Goal: Information Seeking & Learning: Learn about a topic

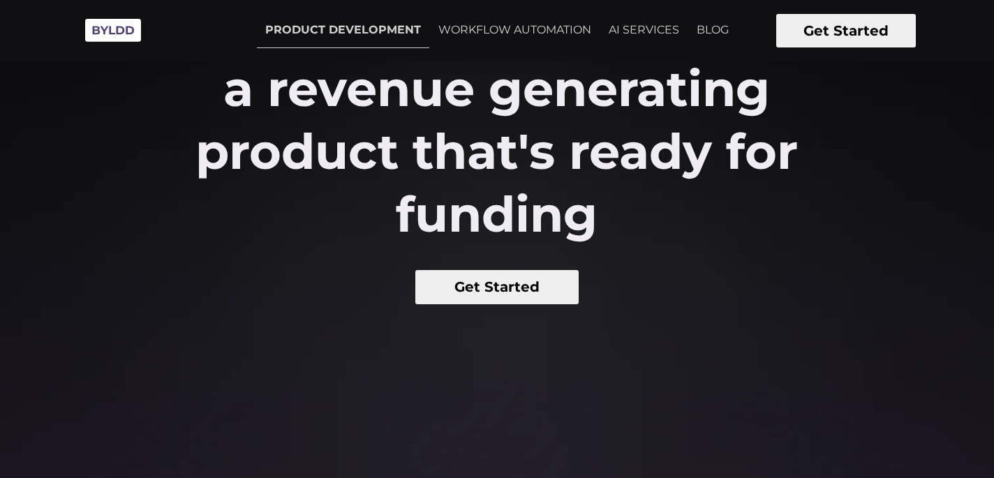
scroll to position [258, 0]
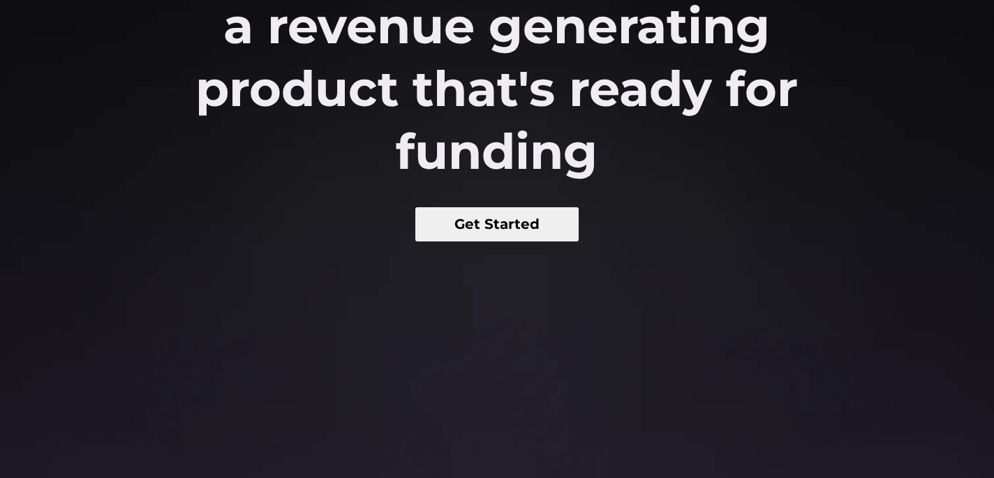
click at [506, 225] on button "Get Started" at bounding box center [497, 224] width 164 height 34
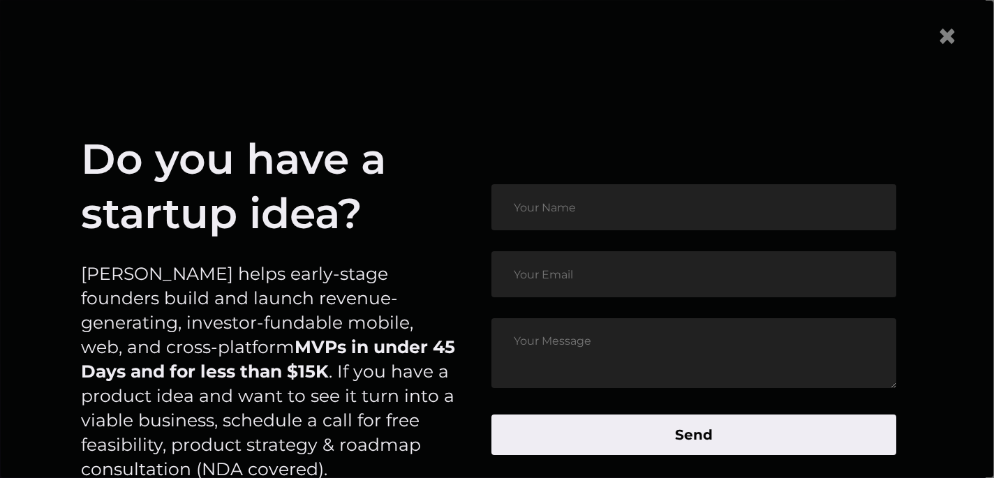
scroll to position [96, 0]
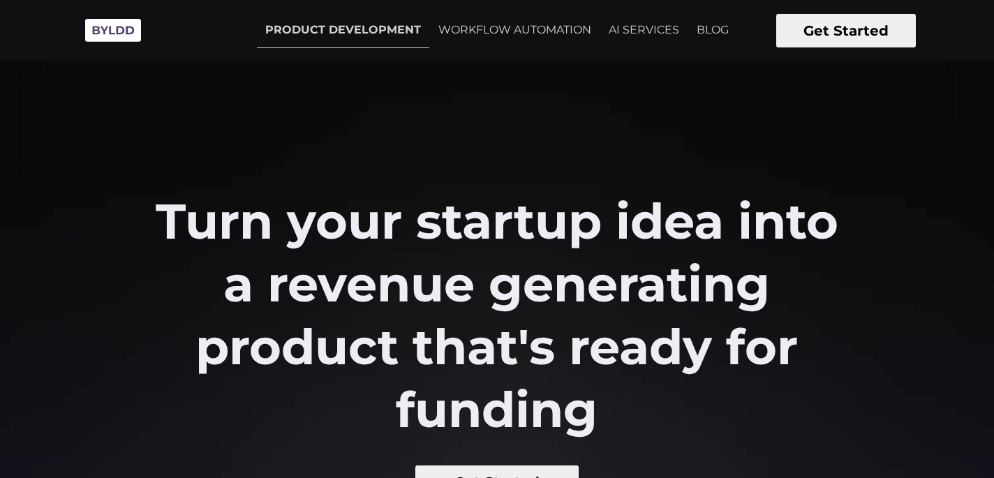
click at [126, 37] on img at bounding box center [113, 30] width 70 height 38
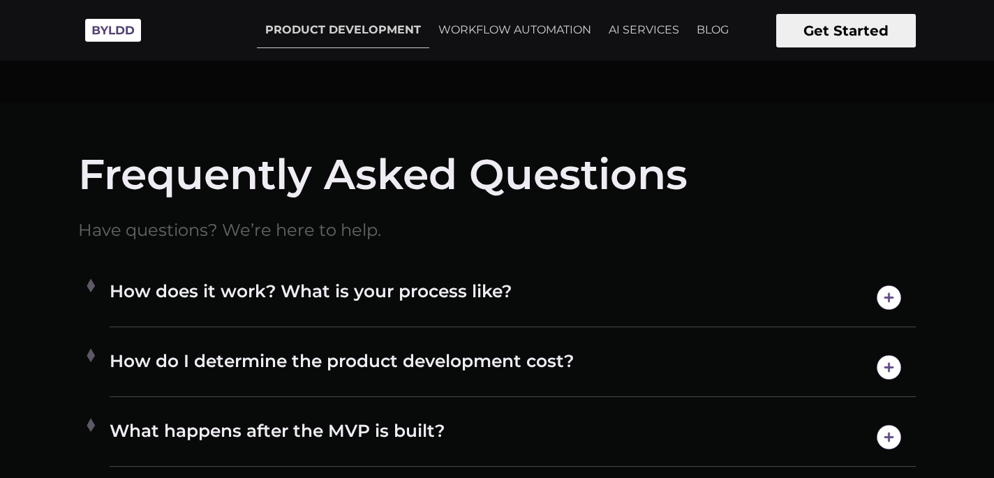
scroll to position [6832, 0]
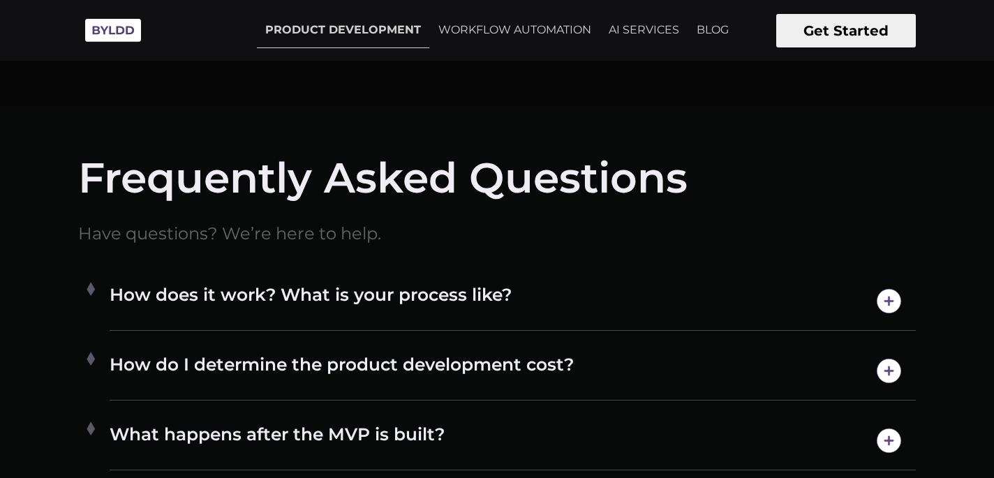
click at [318, 295] on h4 "How does it work? What is your process like?" at bounding box center [513, 301] width 806 height 36
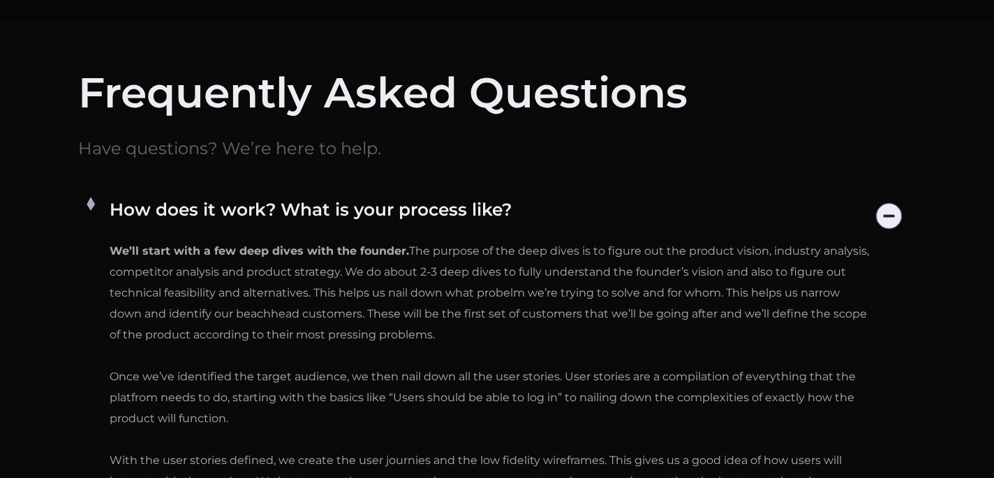
click at [375, 206] on h4 "How does it work? What is your process like?" at bounding box center [513, 216] width 806 height 36
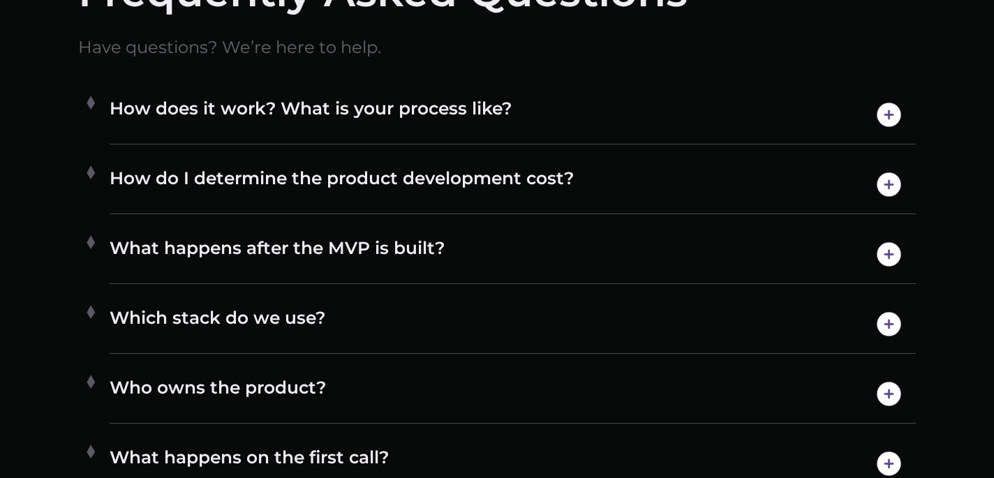
scroll to position [7037, 0]
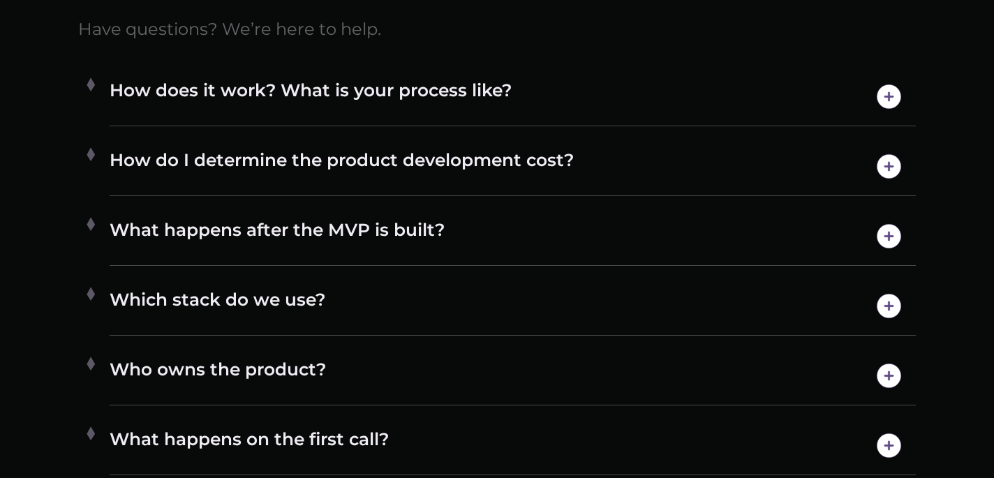
click at [350, 142] on div "How do I determine the product development cost? [PERSON_NAME] is able to build…" at bounding box center [513, 167] width 806 height 59
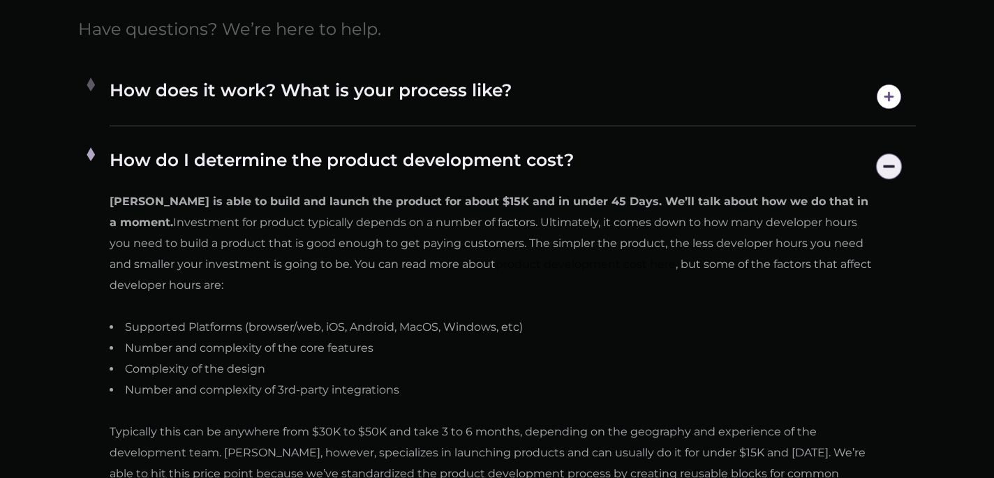
click at [387, 169] on h4 "How do I determine the product development cost?" at bounding box center [513, 167] width 806 height 36
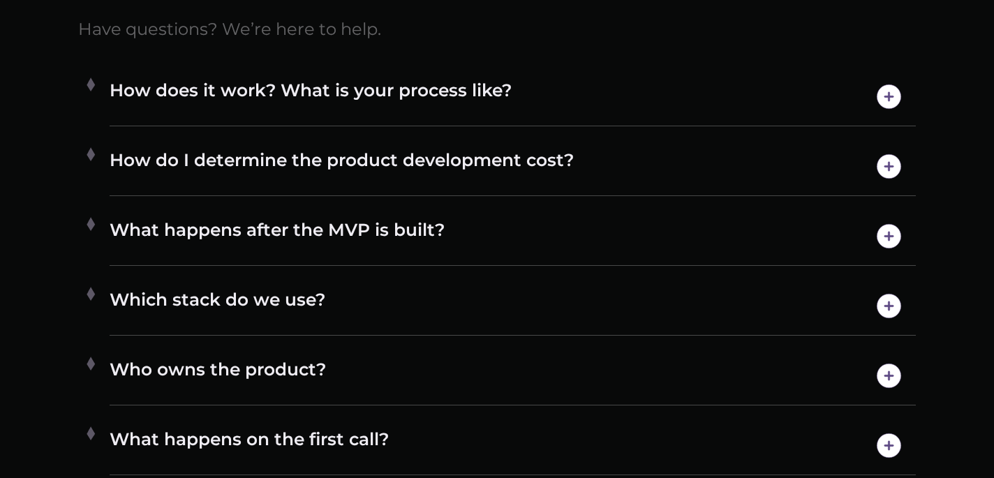
click at [387, 169] on h4 "How do I determine the product development cost?" at bounding box center [513, 167] width 806 height 36
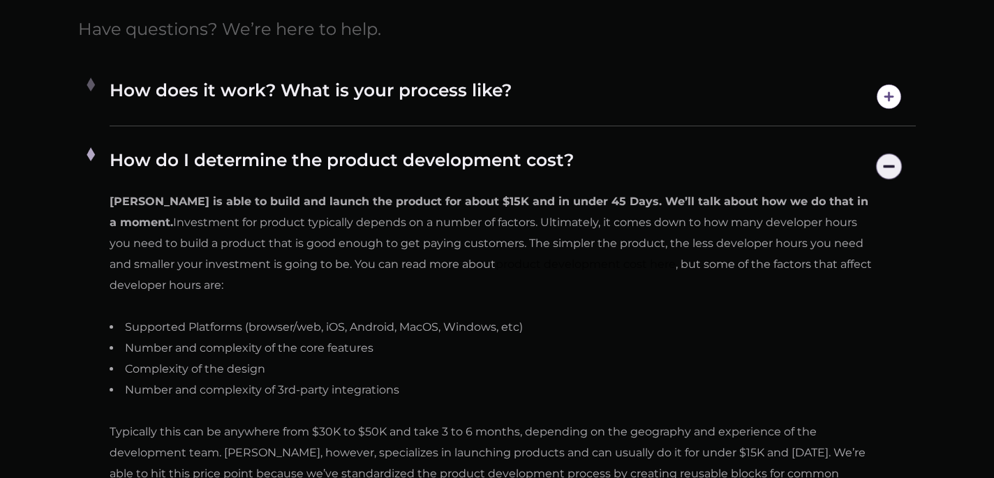
click at [387, 169] on h4 "How do I determine the product development cost?" at bounding box center [513, 167] width 806 height 36
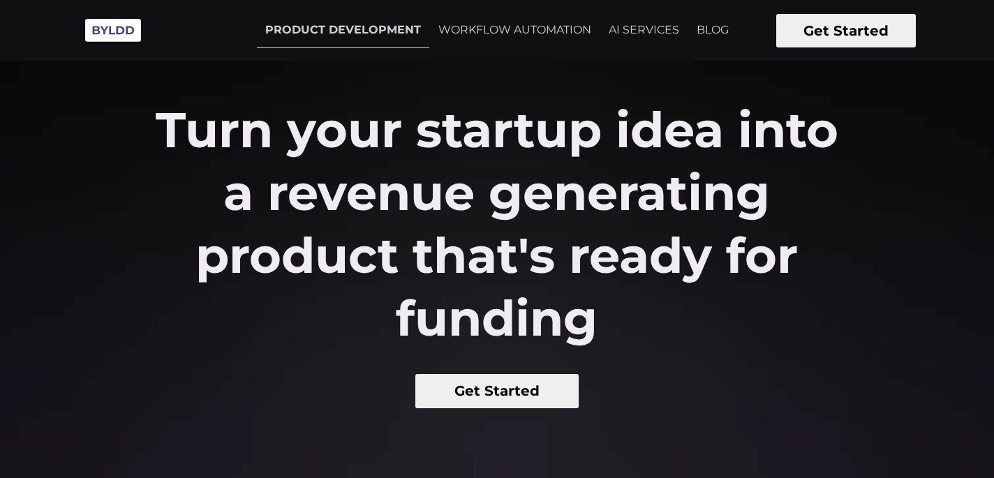
scroll to position [0, 0]
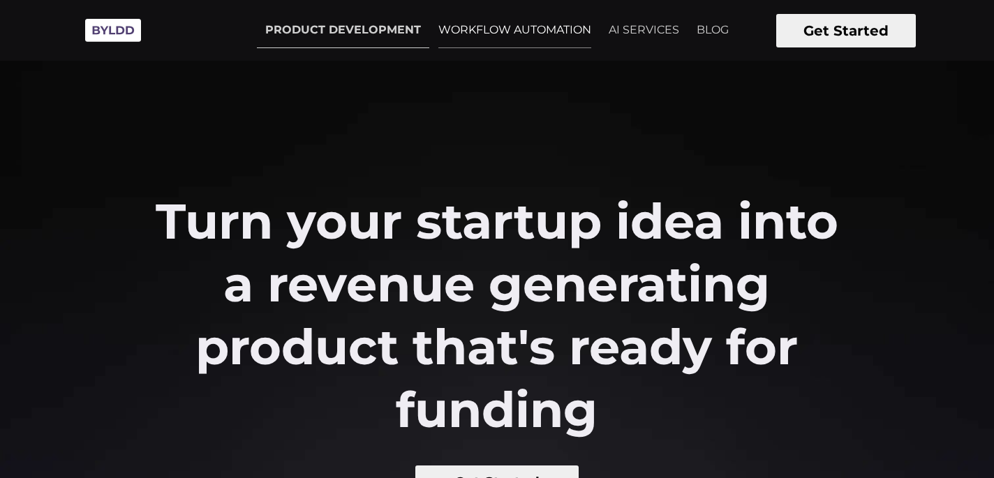
click at [557, 22] on link "WORKFLOW AUTOMATION" at bounding box center [515, 30] width 170 height 35
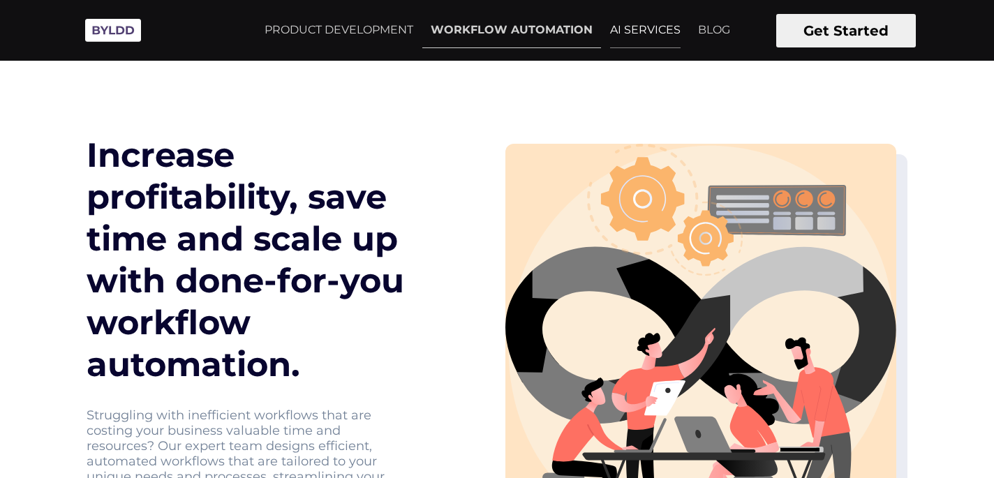
click at [650, 46] on link "AI SERVICES" at bounding box center [645, 30] width 87 height 35
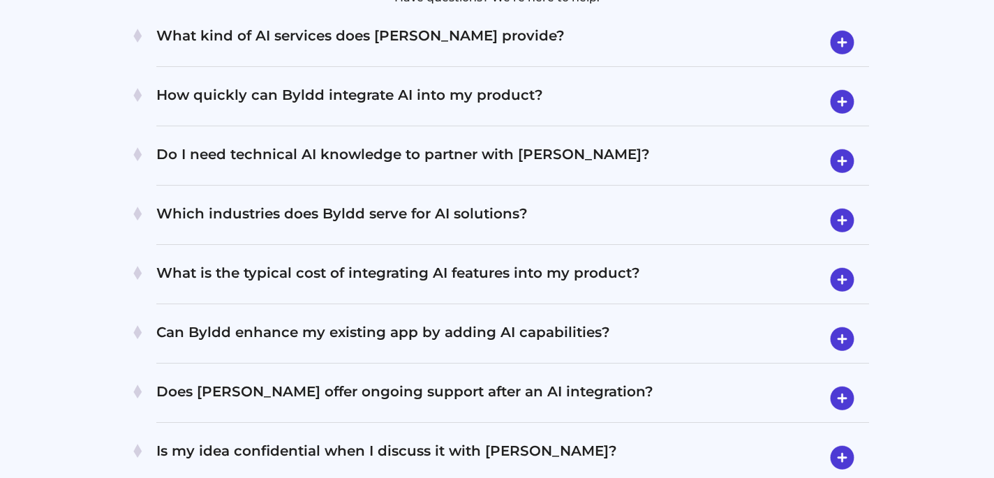
scroll to position [2843, 0]
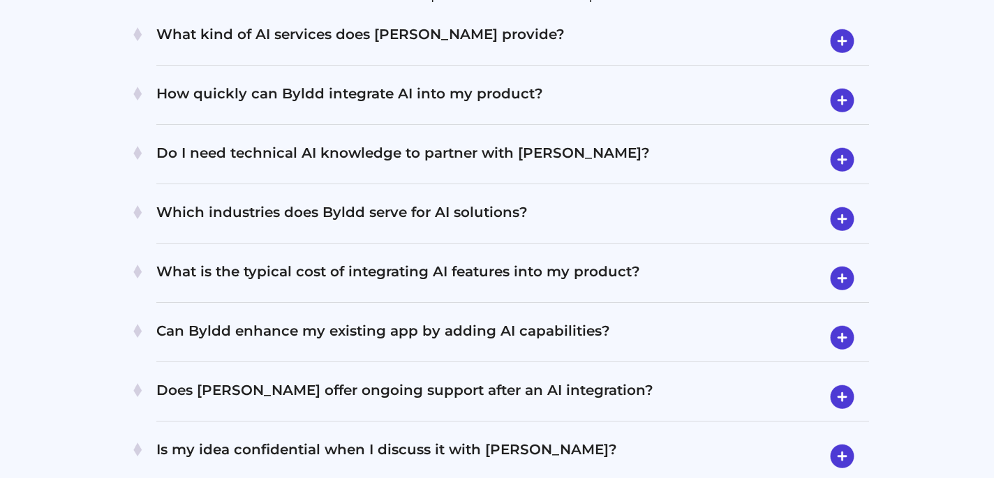
click at [336, 82] on h4 "How quickly can Byldd integrate AI into my product?" at bounding box center [512, 100] width 713 height 36
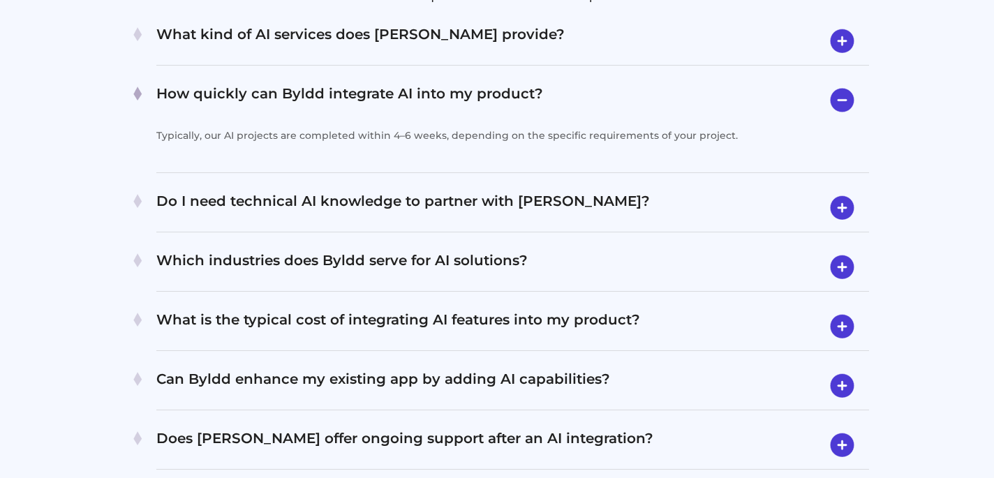
click at [336, 82] on h4 "How quickly can Byldd integrate AI into my product?" at bounding box center [512, 100] width 713 height 36
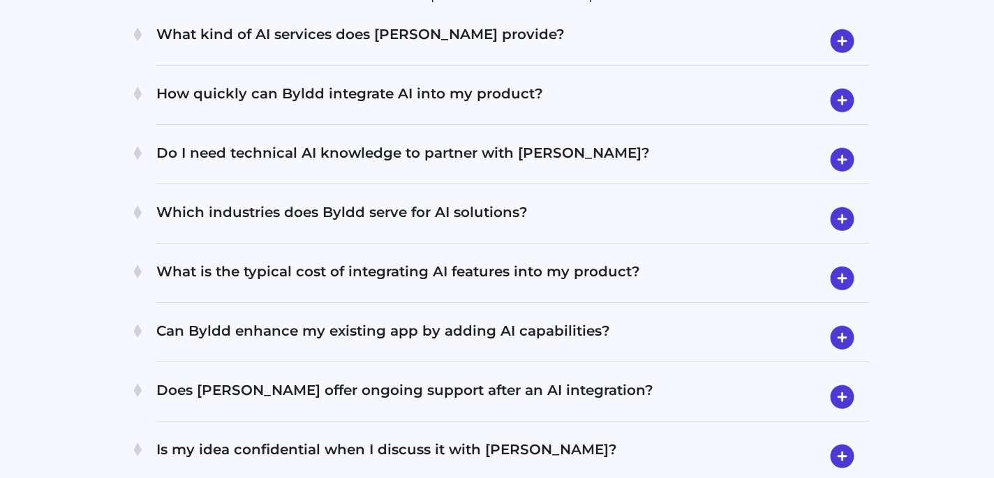
click at [339, 142] on h4 "Do I need technical AI knowledge to partner with [PERSON_NAME]?" at bounding box center [512, 160] width 713 height 36
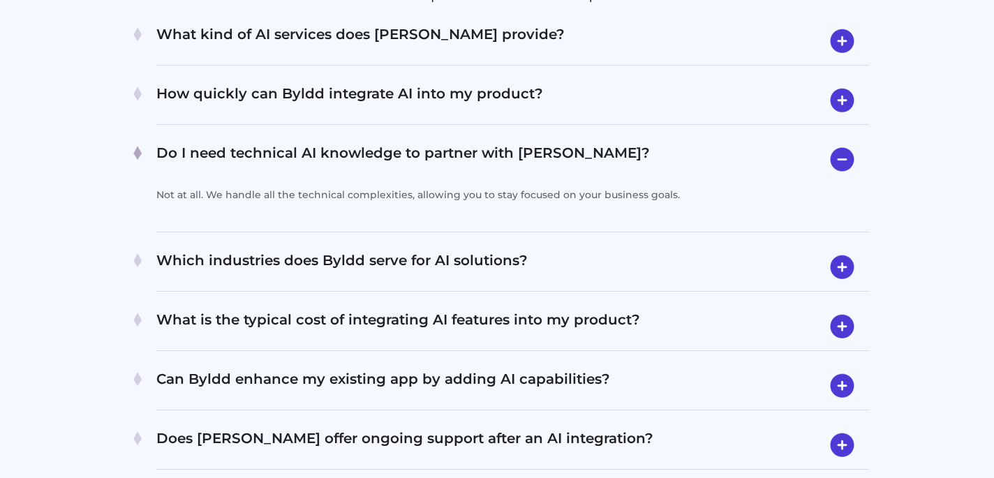
click at [339, 142] on h4 "Do I need technical AI knowledge to partner with Byldd?" at bounding box center [512, 160] width 713 height 36
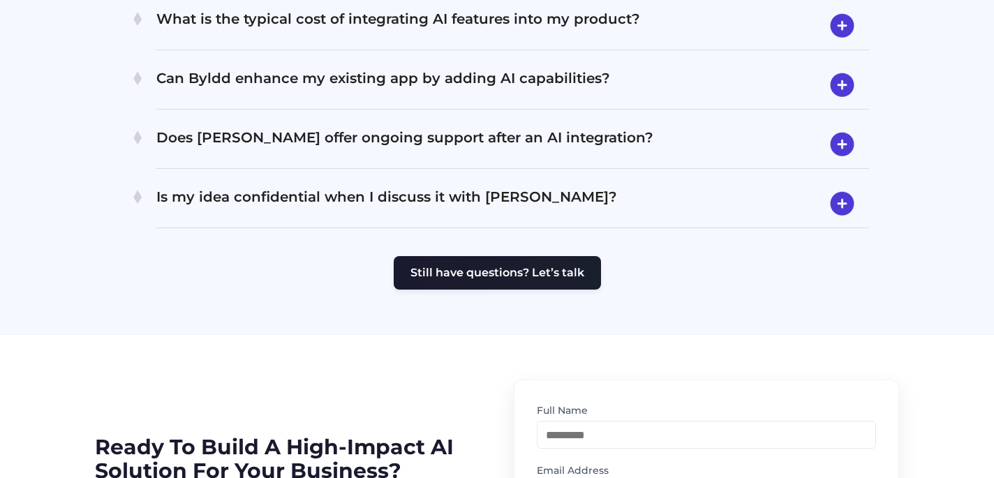
scroll to position [3109, 0]
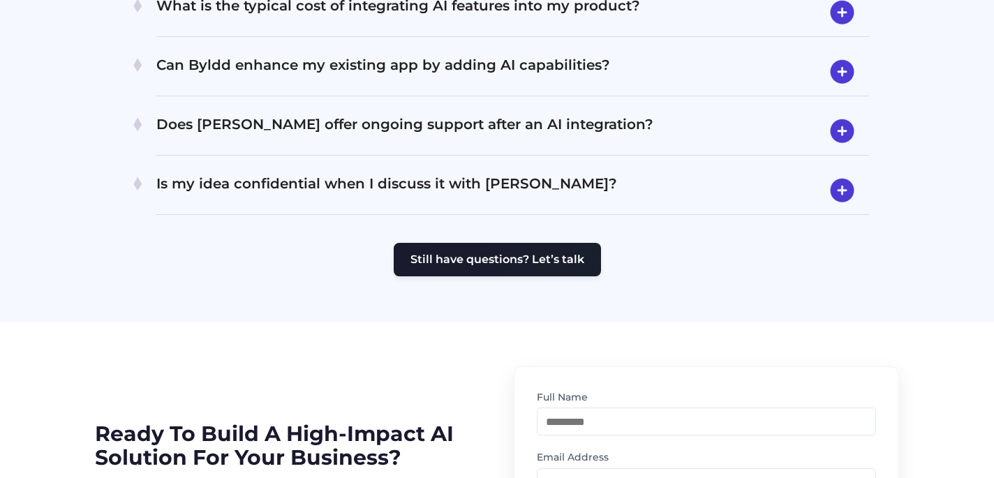
click at [367, 172] on h4 "Is my idea confidential when I discuss it with Byldd?" at bounding box center [512, 190] width 713 height 36
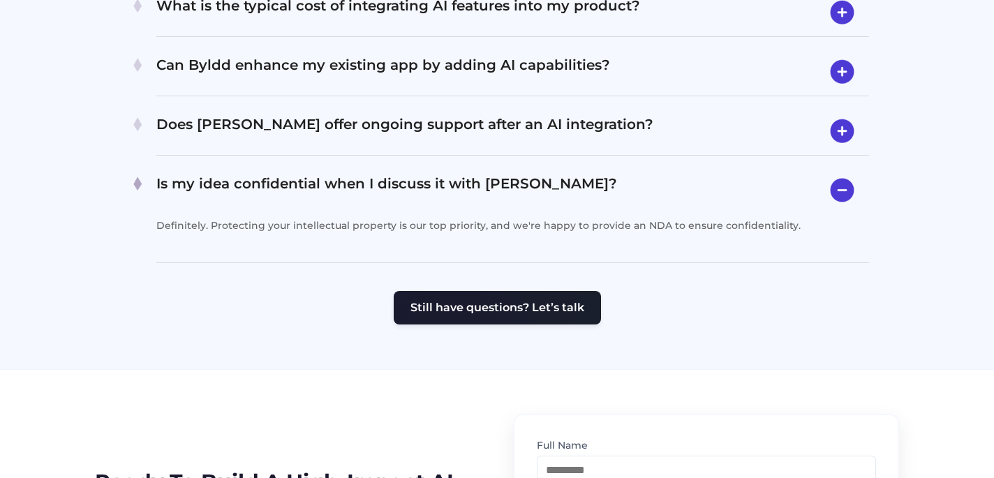
click at [367, 172] on h4 "Is my idea confidential when I discuss it with Byldd?" at bounding box center [512, 190] width 713 height 36
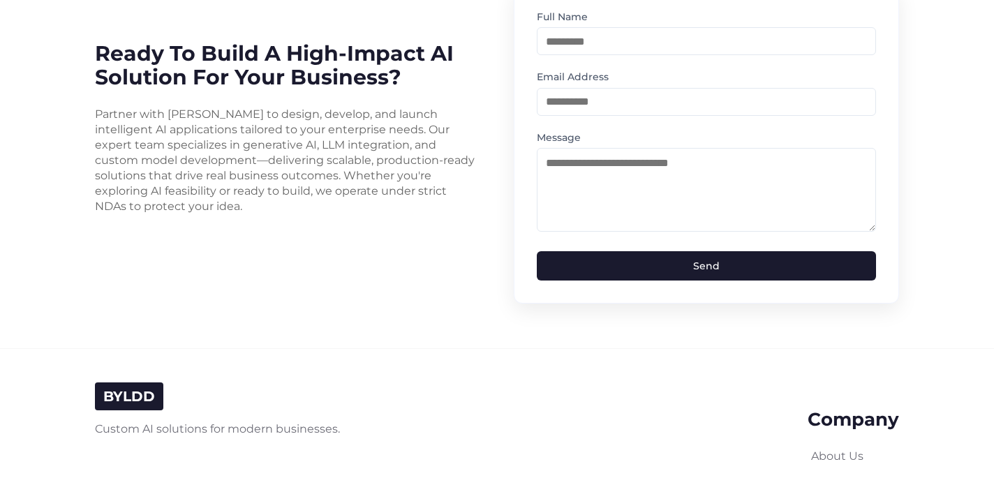
scroll to position [3644, 0]
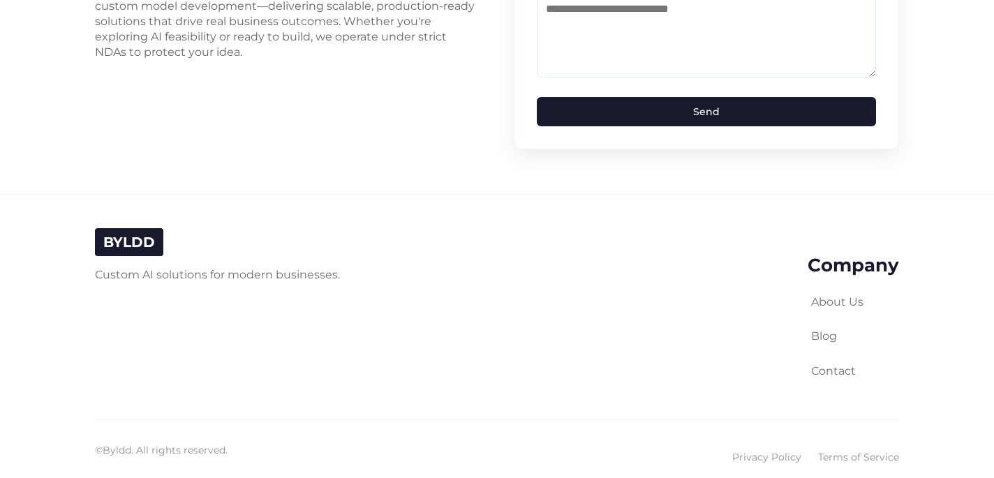
click at [844, 293] on li "About Us" at bounding box center [853, 302] width 91 height 18
click at [851, 295] on link "About Us" at bounding box center [837, 301] width 52 height 13
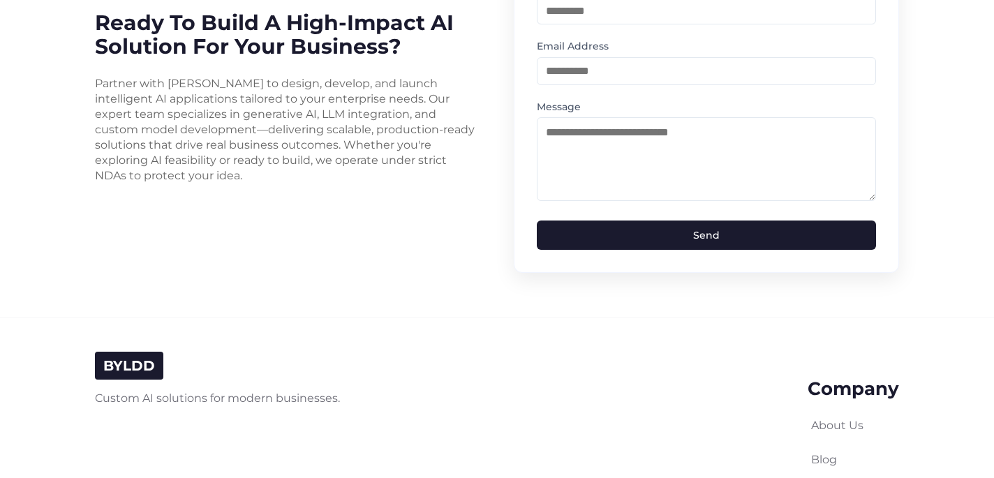
scroll to position [3644, 0]
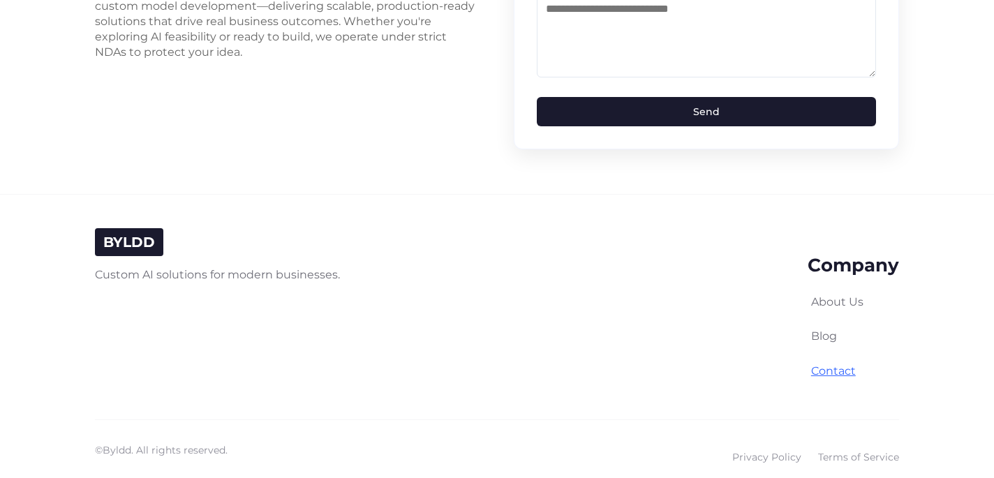
click at [841, 364] on link "Contact" at bounding box center [833, 370] width 45 height 13
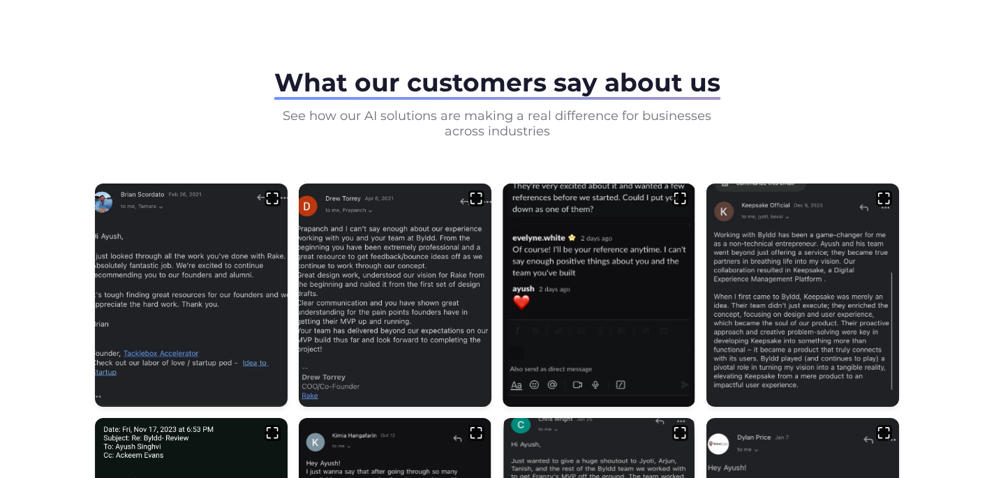
scroll to position [278, 0]
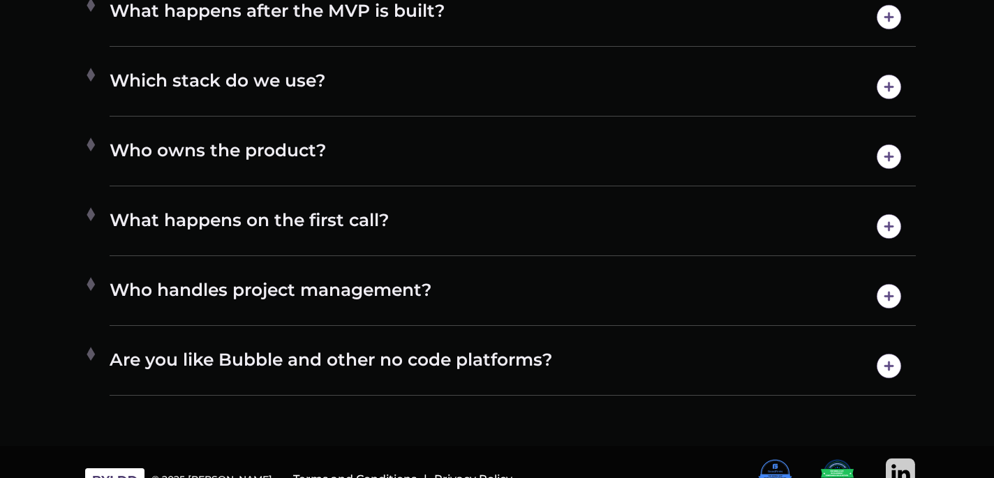
scroll to position [7276, 0]
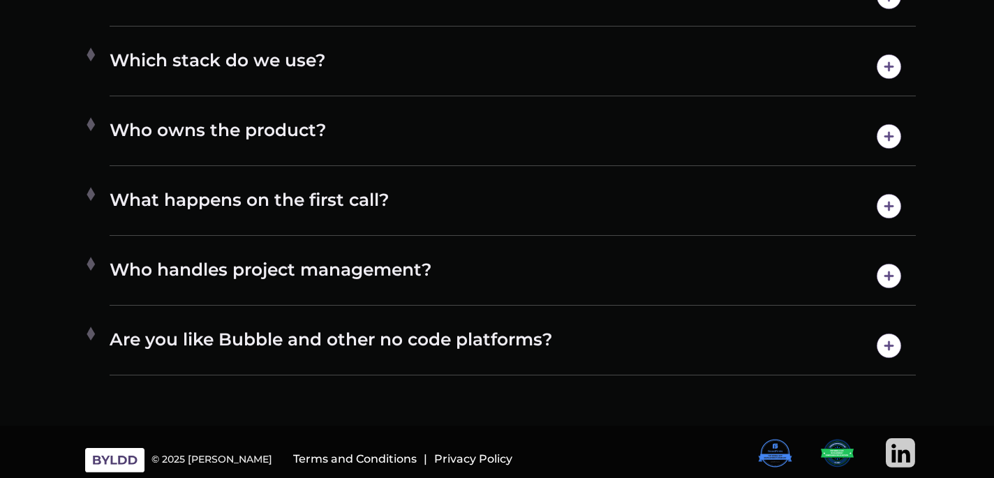
click at [894, 456] on img at bounding box center [901, 453] width 30 height 30
click at [835, 450] on img at bounding box center [837, 453] width 34 height 30
click at [785, 453] on img at bounding box center [775, 453] width 34 height 30
